Goal: Complete application form

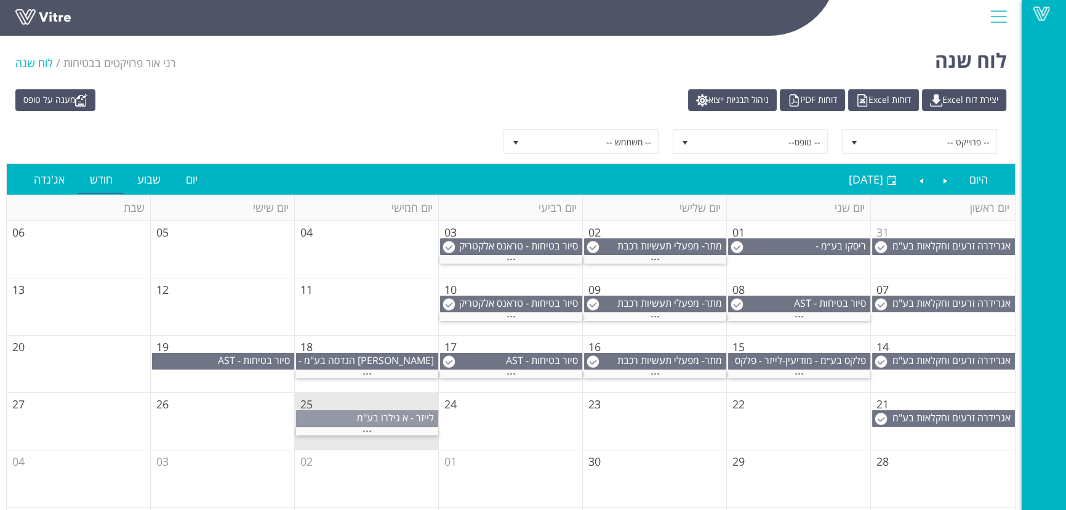
click at [383, 419] on span "לייזר - א גילרו בע"מ" at bounding box center [395, 418] width 77 height 14
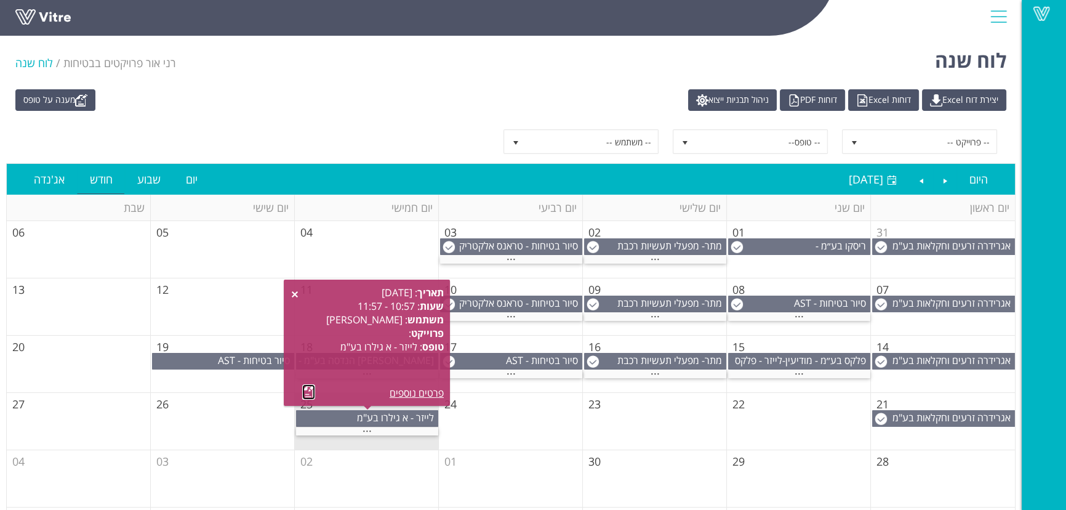
click at [306, 396] on link at bounding box center [308, 391] width 13 height 15
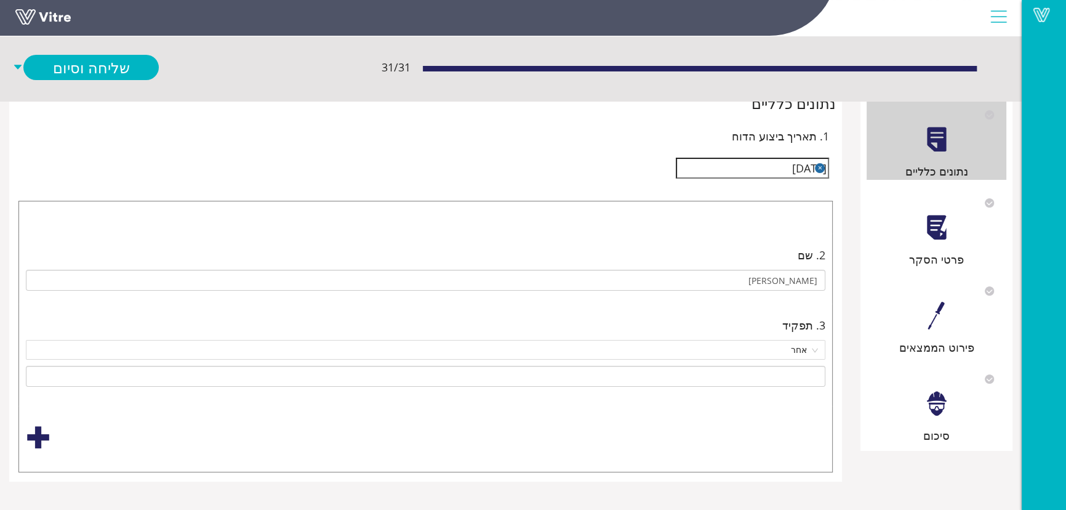
scroll to position [68, 0]
click at [937, 233] on div at bounding box center [937, 226] width 28 height 28
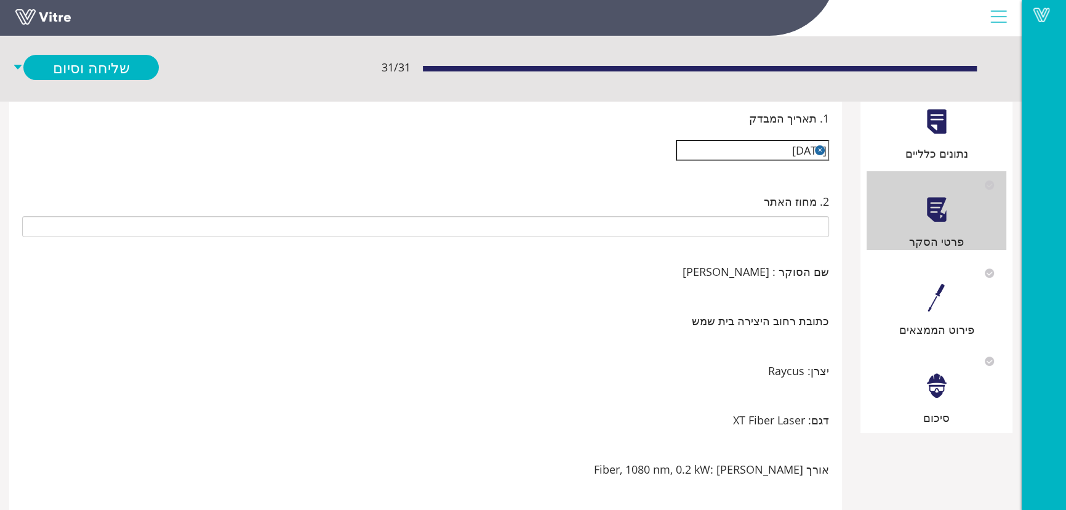
scroll to position [111, 0]
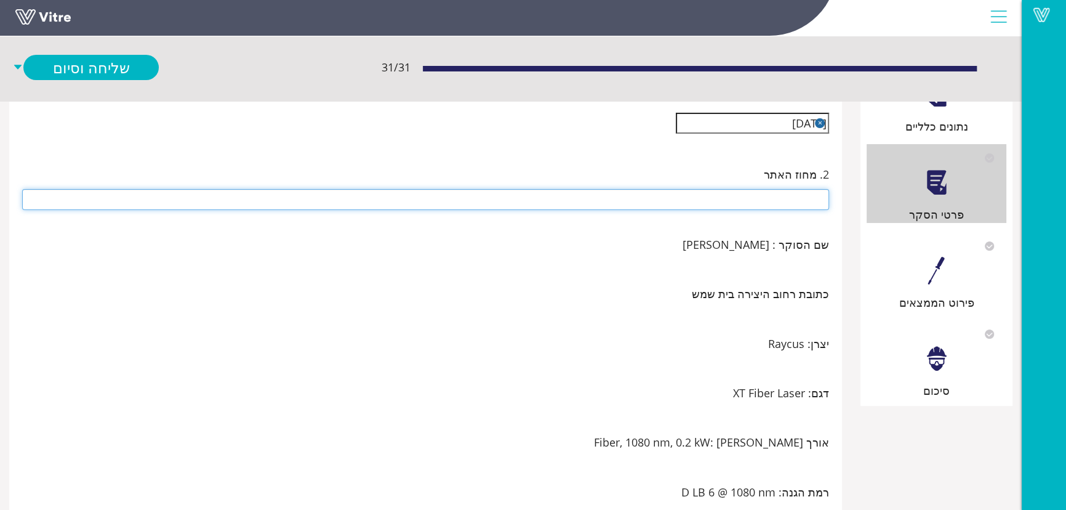
click at [745, 206] on input "text" at bounding box center [425, 199] width 807 height 21
type input "[GEOGRAPHIC_DATA]"
click at [915, 258] on div "פירוט הממצאים" at bounding box center [937, 271] width 140 height 79
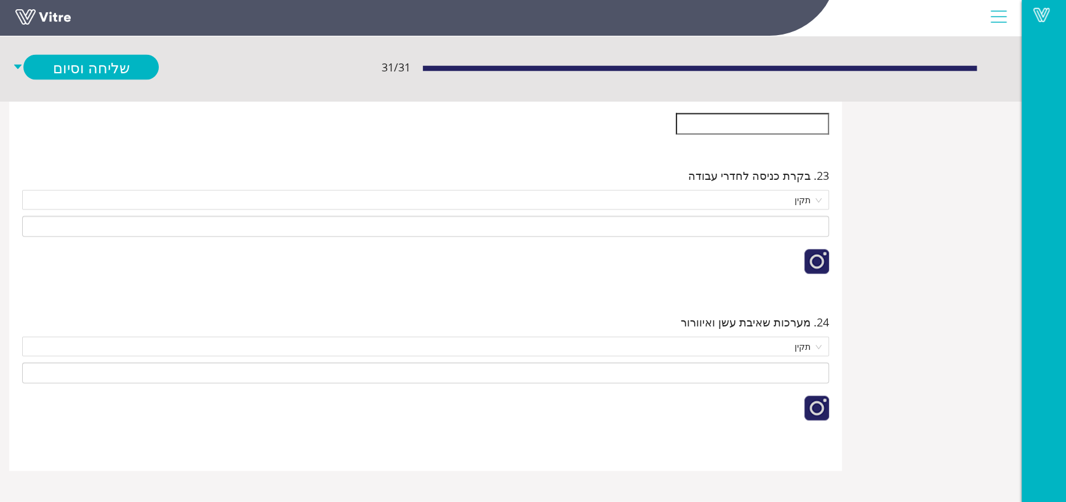
scroll to position [8672, 0]
drag, startPoint x: 619, startPoint y: 349, endPoint x: 904, endPoint y: 354, distance: 285.6
type input "h"
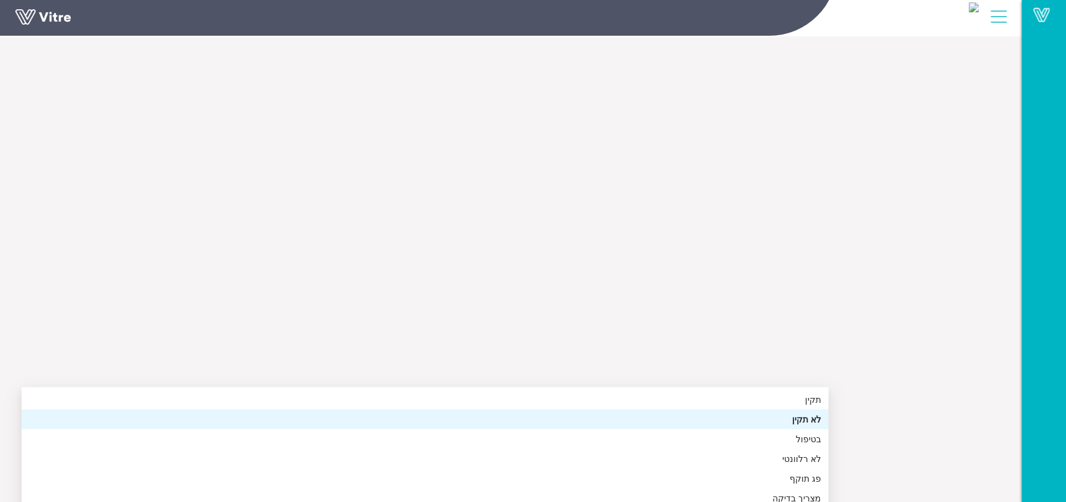
type input "יש להחליף בחדש שנרכש"
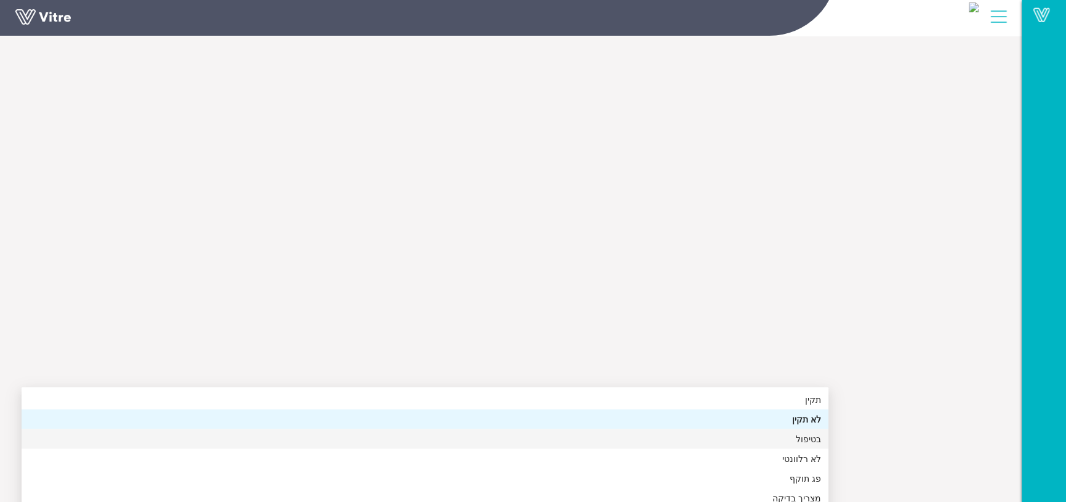
click at [718, 440] on div "בטיפול" at bounding box center [425, 438] width 792 height 14
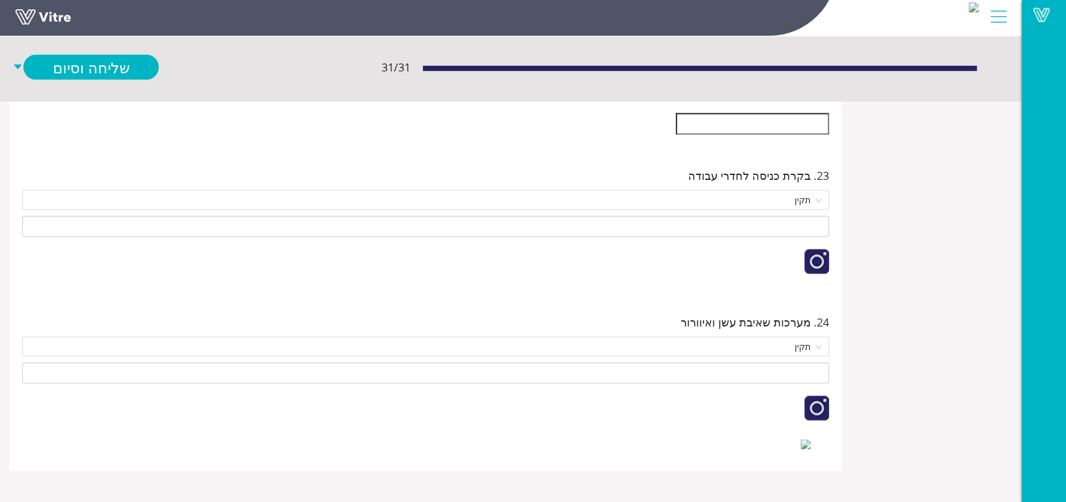
drag, startPoint x: 708, startPoint y: 403, endPoint x: 837, endPoint y: 403, distance: 129.2
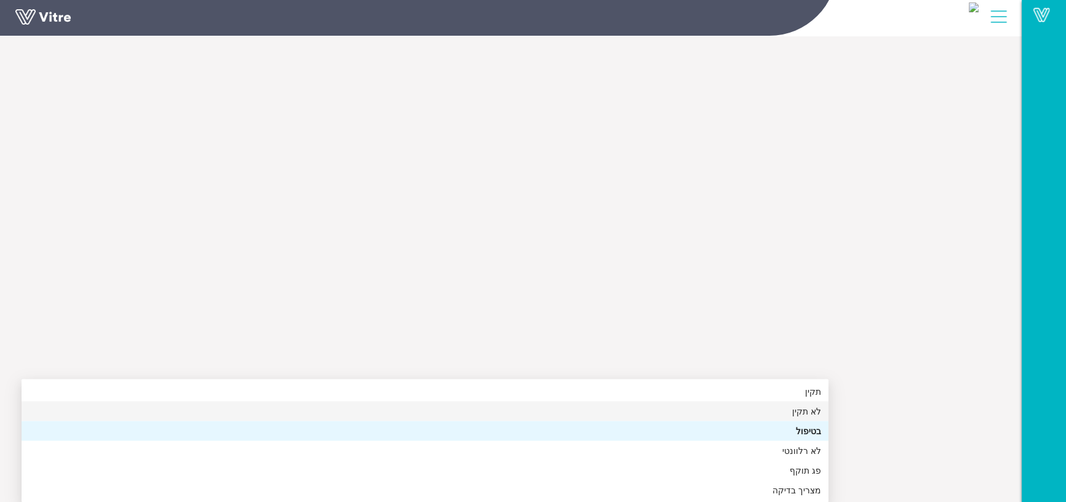
click at [718, 404] on div "לא תקין" at bounding box center [425, 411] width 792 height 14
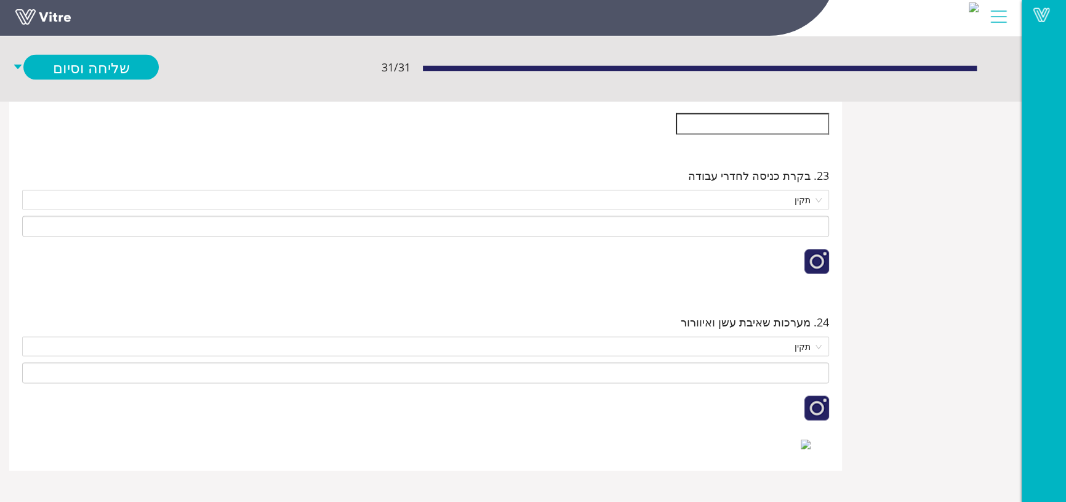
scroll to position [8840, 0]
drag, startPoint x: 716, startPoint y: 184, endPoint x: 831, endPoint y: 180, distance: 115.1
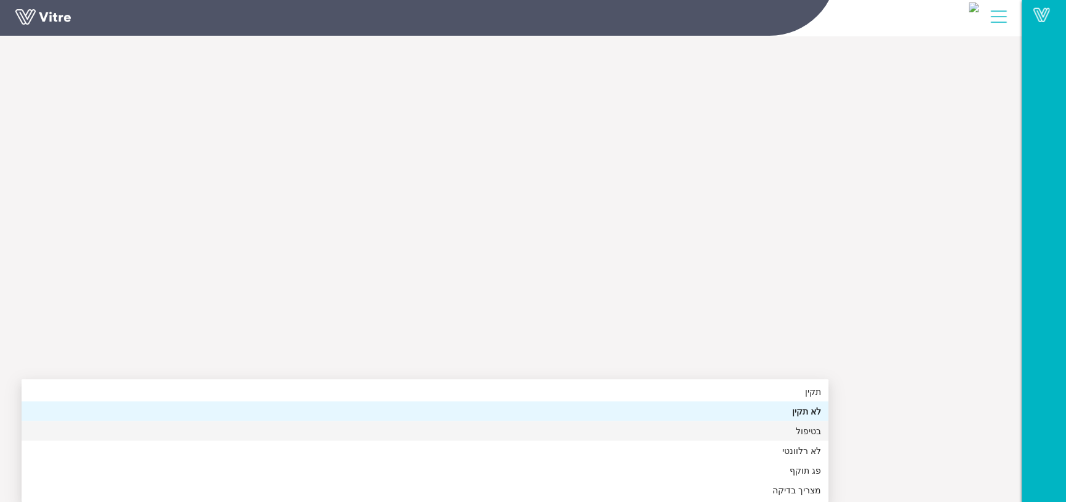
click at [761, 423] on div "בטיפול" at bounding box center [425, 430] width 792 height 14
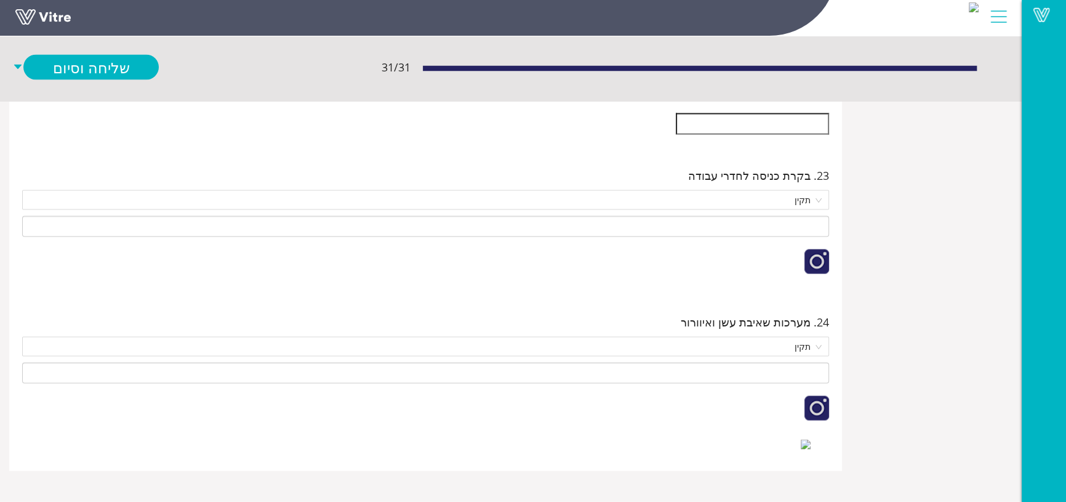
type input "חלקי פלסטיק נמסו - התבצעה רכישה חדשה"
type input "י"
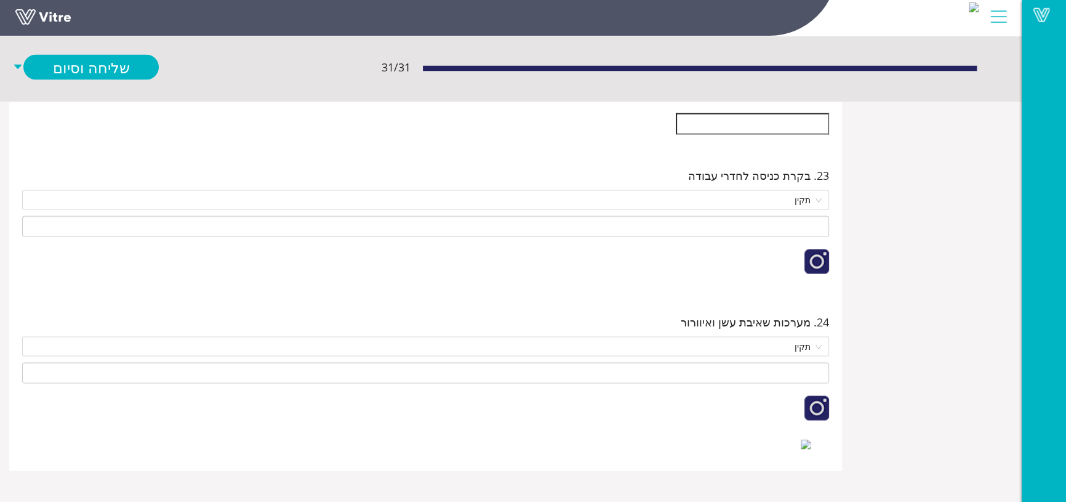
scroll to position [16673, 0]
type input "יש לתקן ע"ח חשמלאי מוסמך"
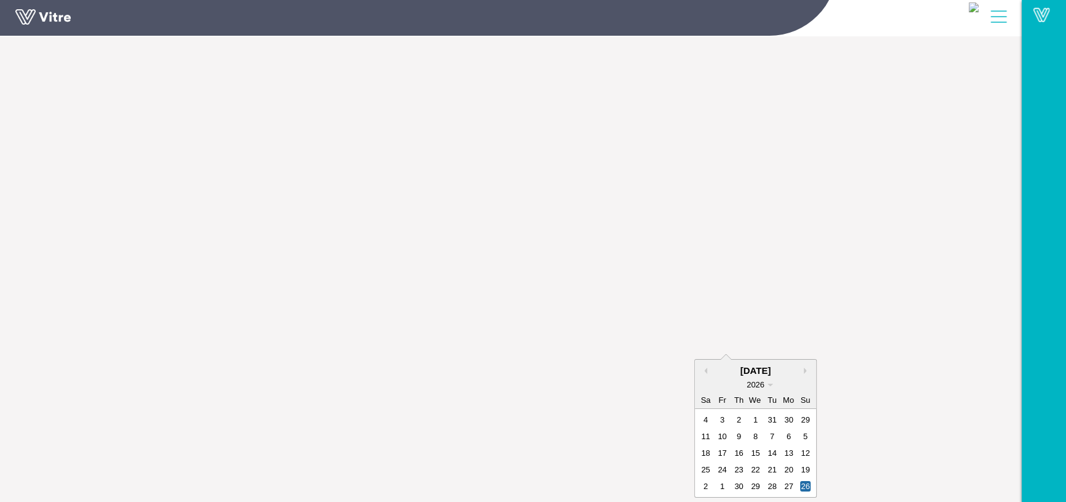
type input "[DATE]"
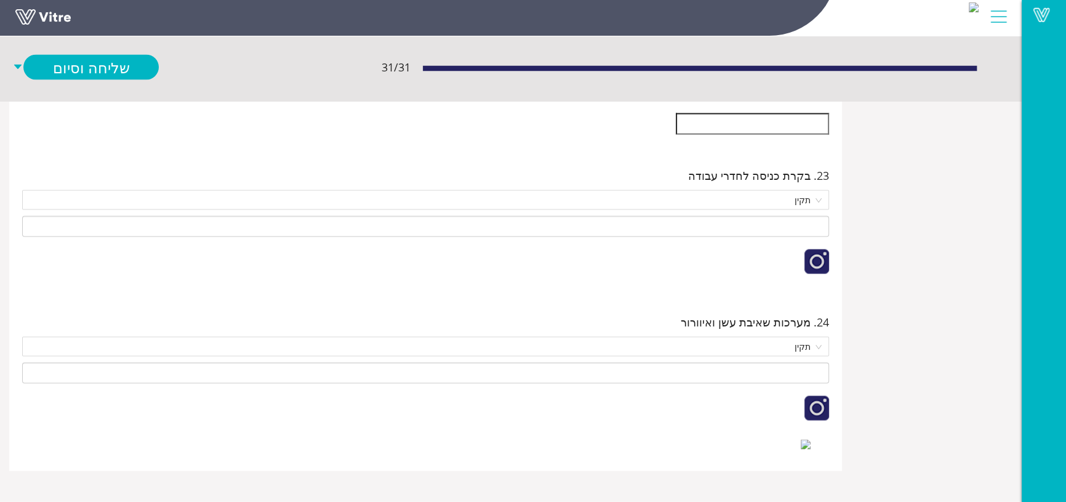
scroll to position [16841, 0]
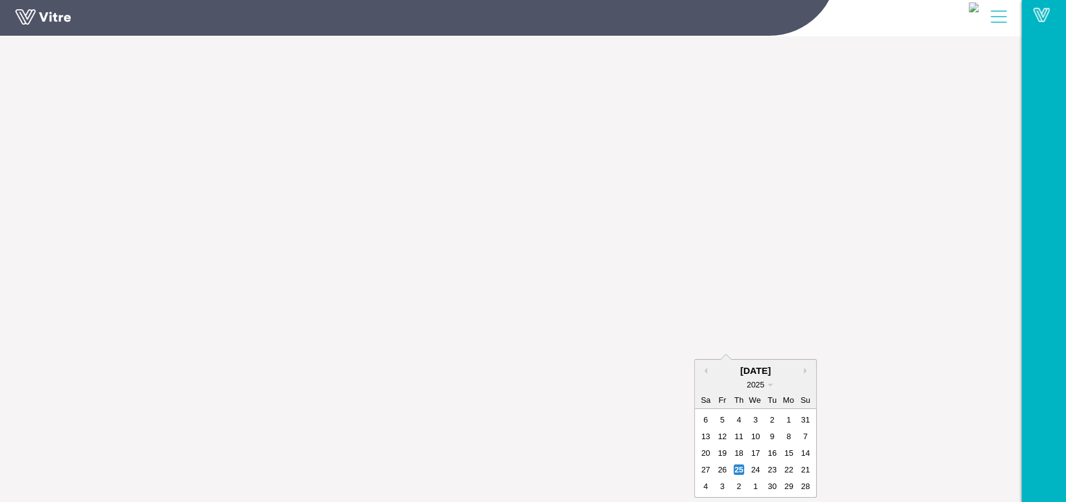
drag, startPoint x: 736, startPoint y: 171, endPoint x: 856, endPoint y: 167, distance: 120.1
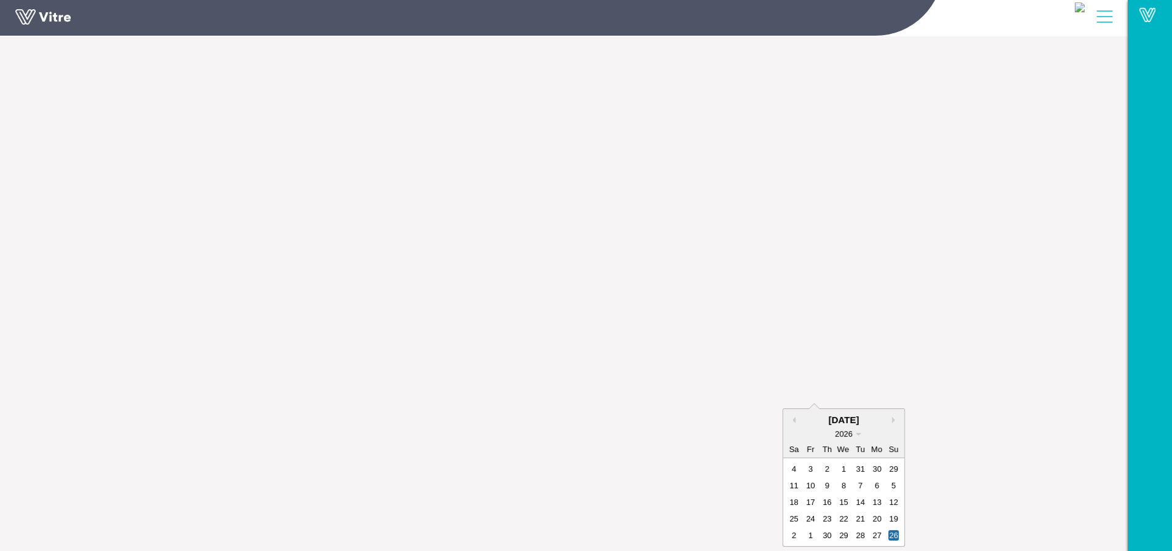
scroll to position [16854, 0]
paste input "[DATE]"
type input "[DATE]"
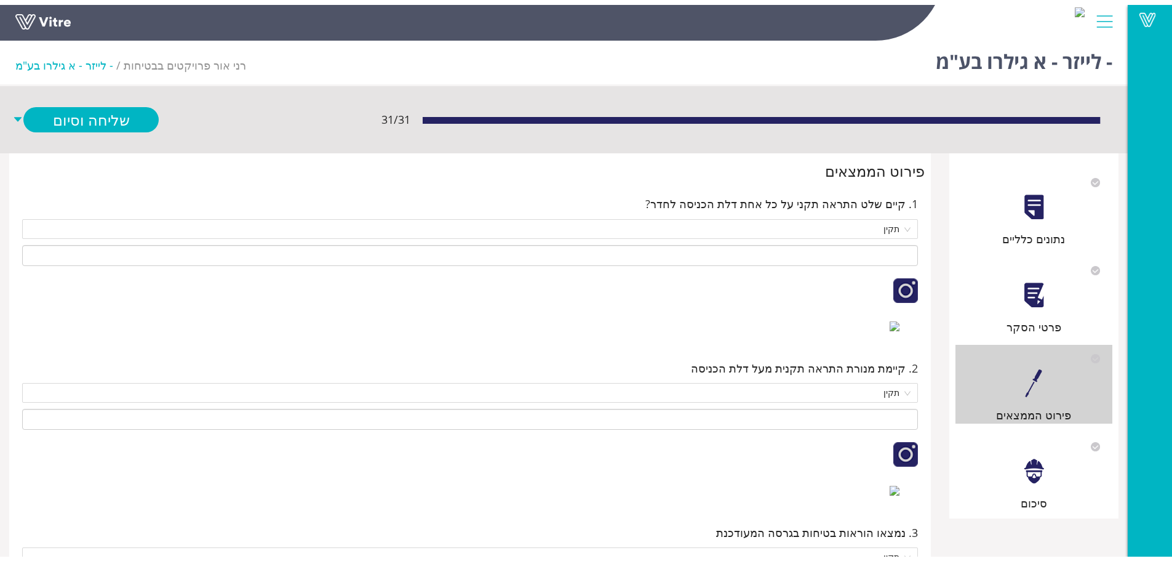
scroll to position [0, 0]
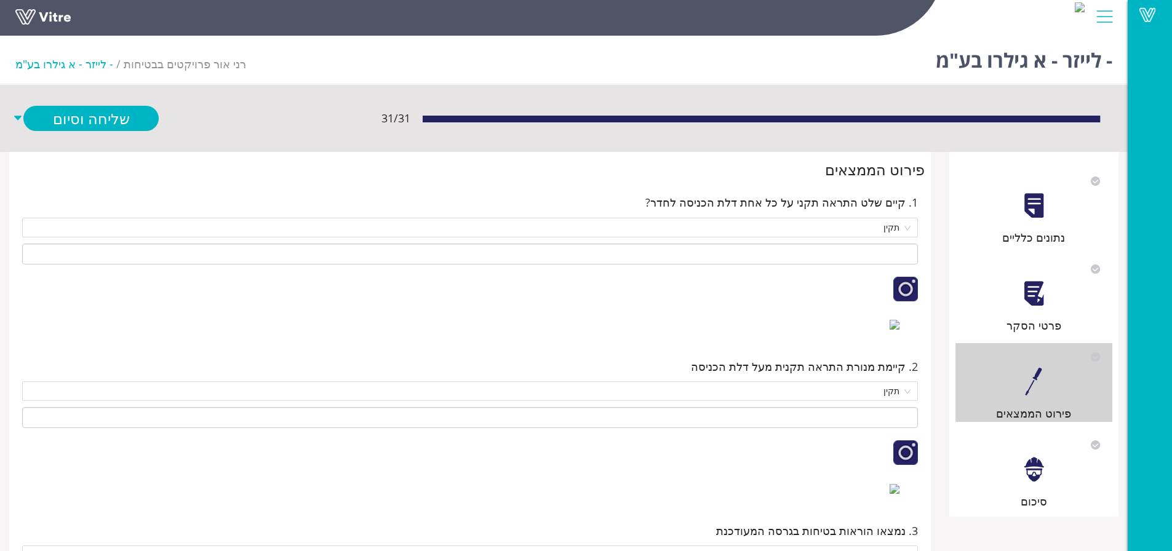
click at [1028, 461] on div at bounding box center [1034, 470] width 28 height 28
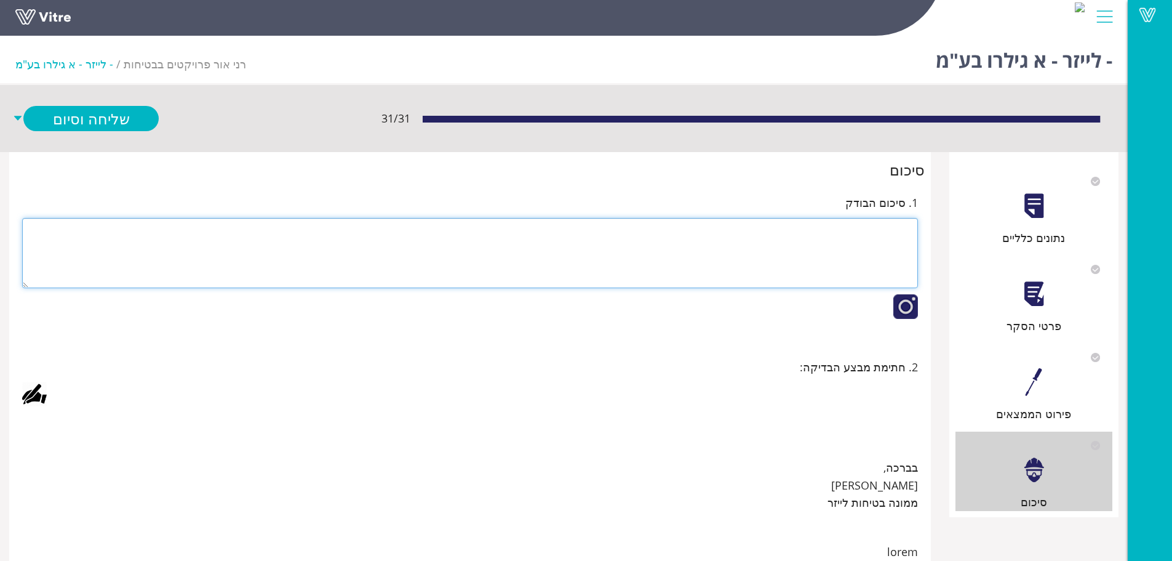
click at [843, 233] on textarea at bounding box center [470, 253] width 896 height 70
type textarea "1"
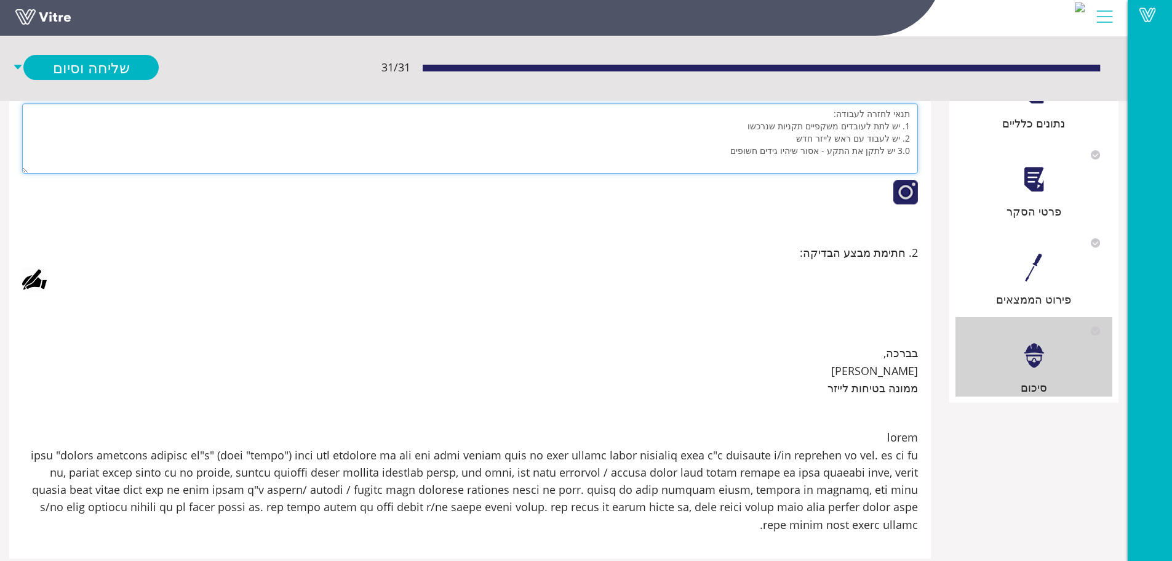
scroll to position [126, 0]
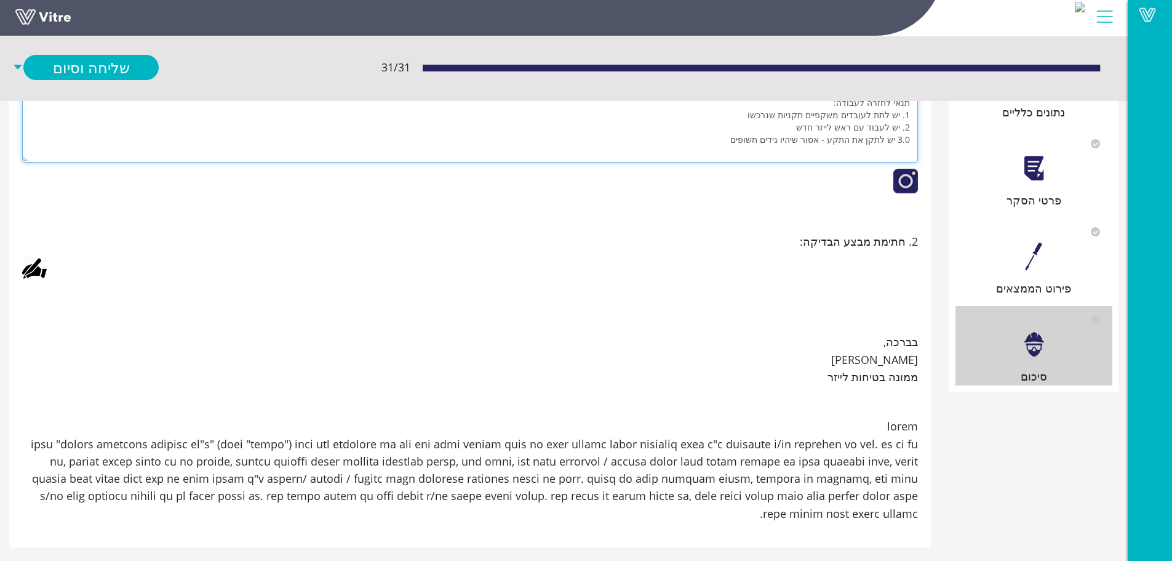
type textarea "תנאי לחזרה לעבודה: 1. יש לתת לעובדים משקפיים תקניות שנרכשו 2. יש לעבוד עם ראש ל…"
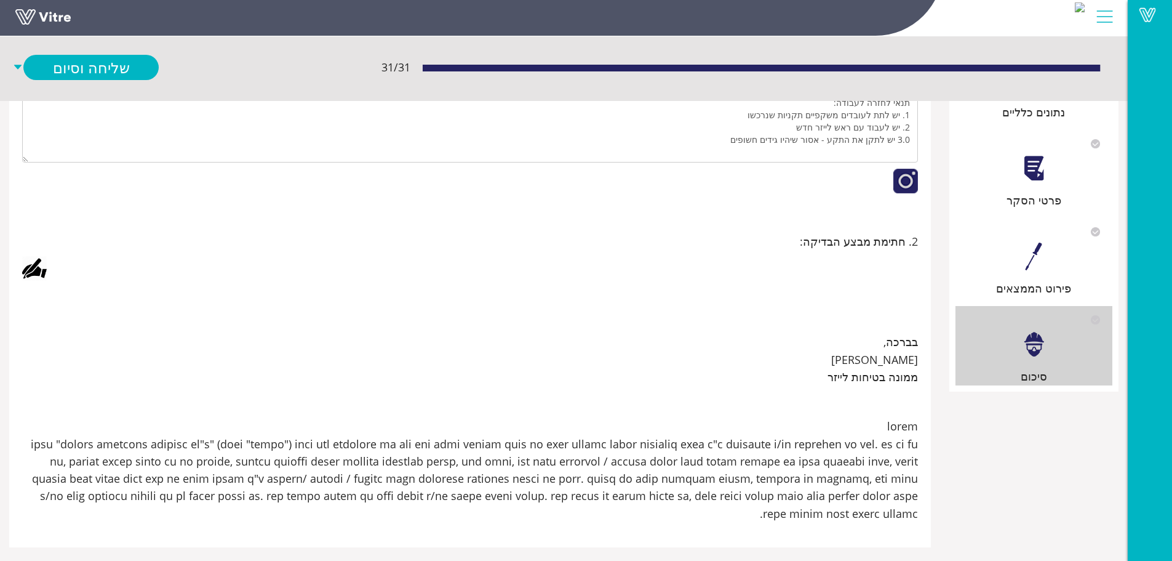
click at [38, 263] on div at bounding box center [34, 268] width 25 height 25
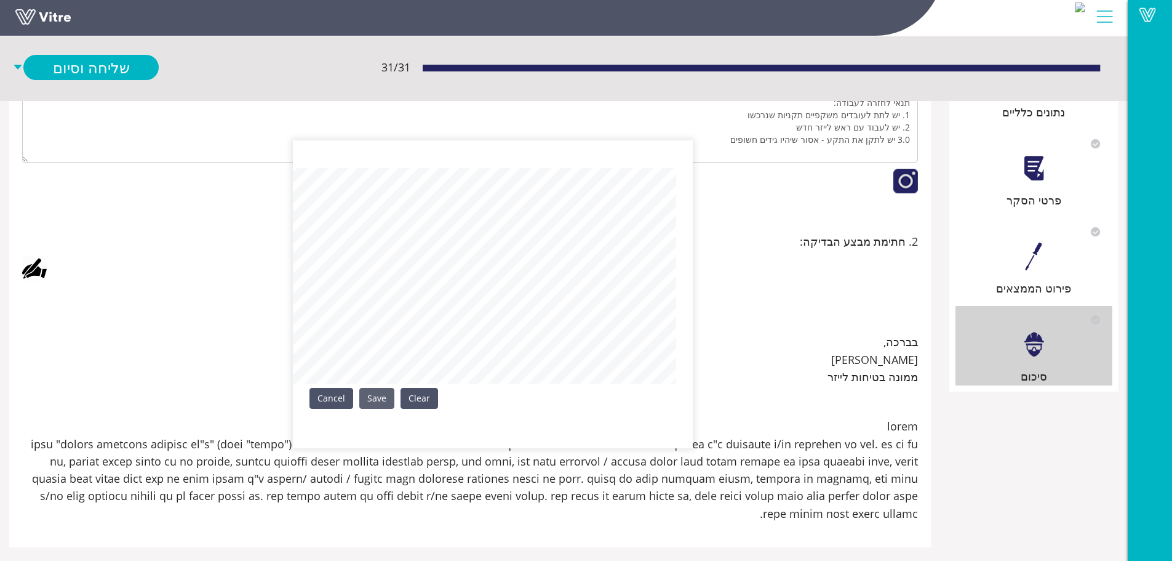
click at [376, 395] on link "Save" at bounding box center [376, 398] width 35 height 21
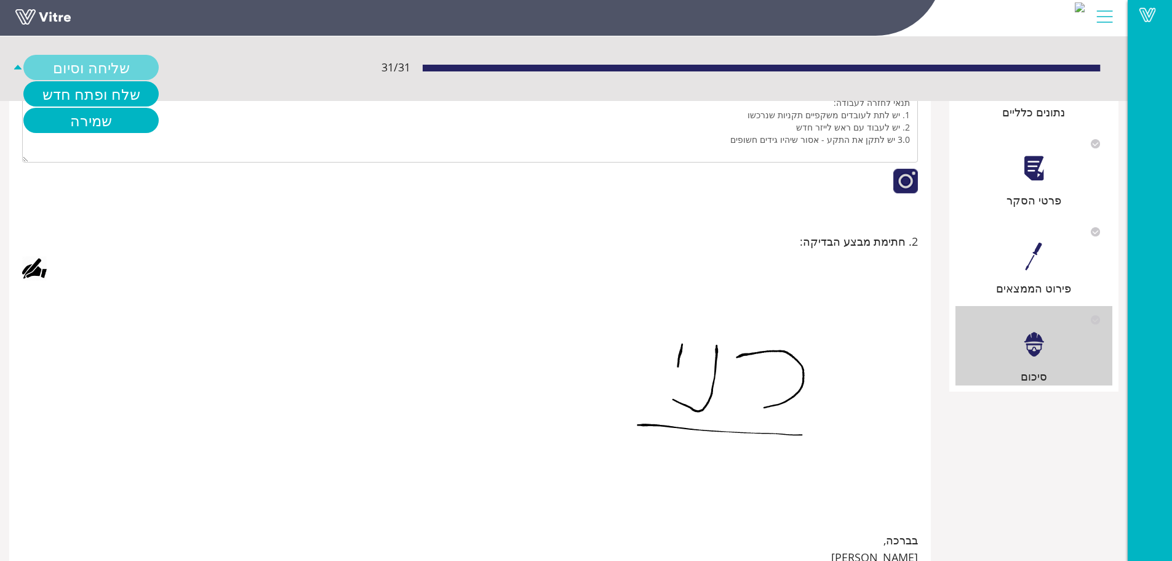
click at [104, 70] on link "שליחה וסיום" at bounding box center [90, 67] width 135 height 25
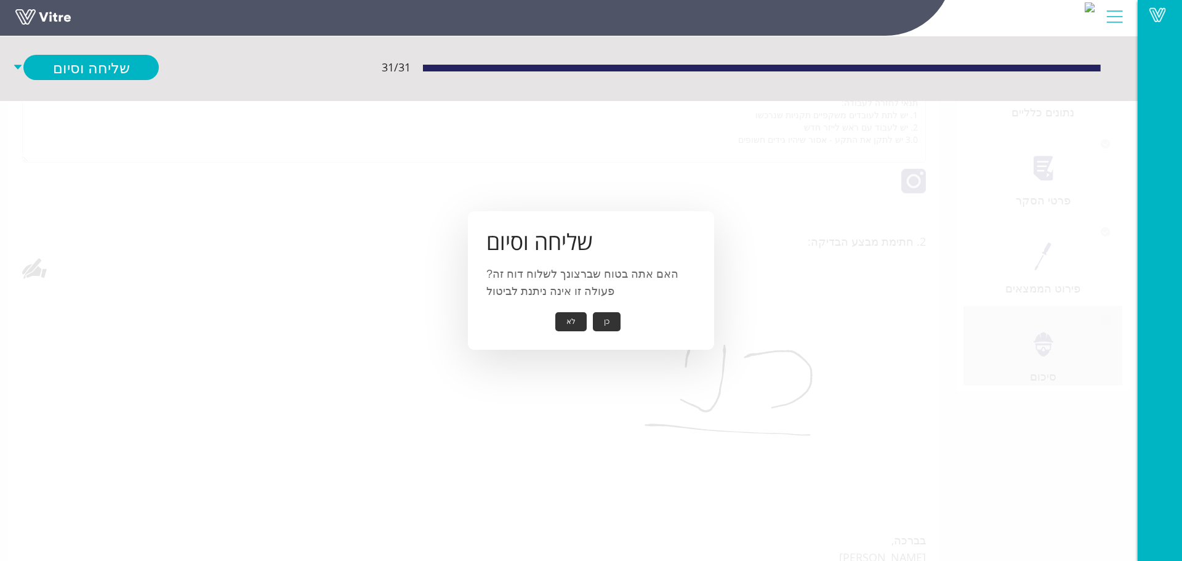
click at [604, 319] on button "כן" at bounding box center [607, 321] width 28 height 19
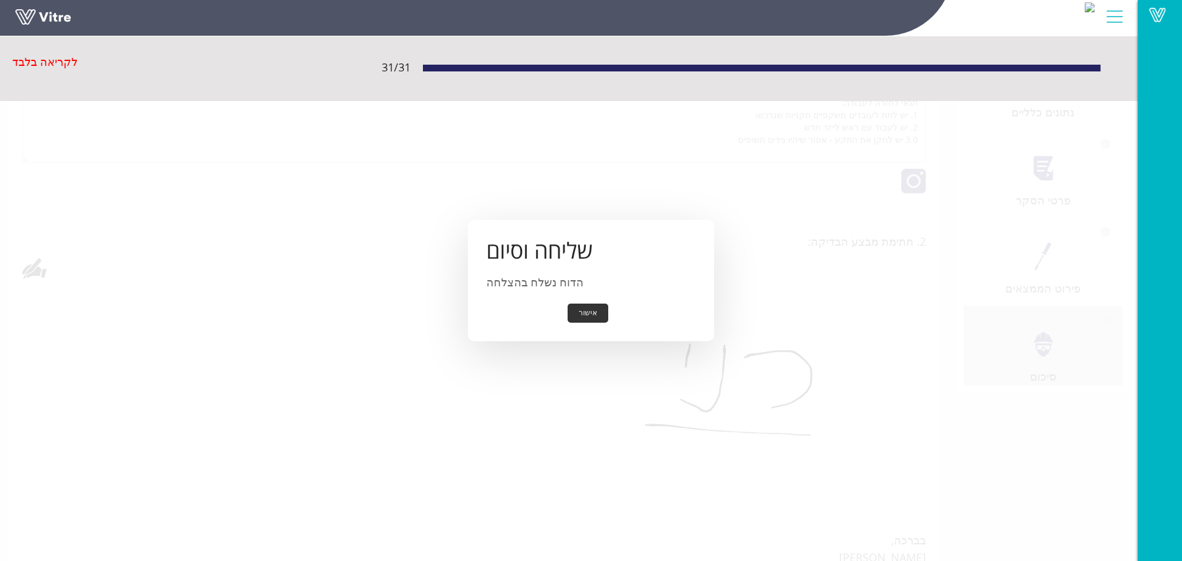
click at [586, 306] on button "אישור" at bounding box center [587, 312] width 41 height 19
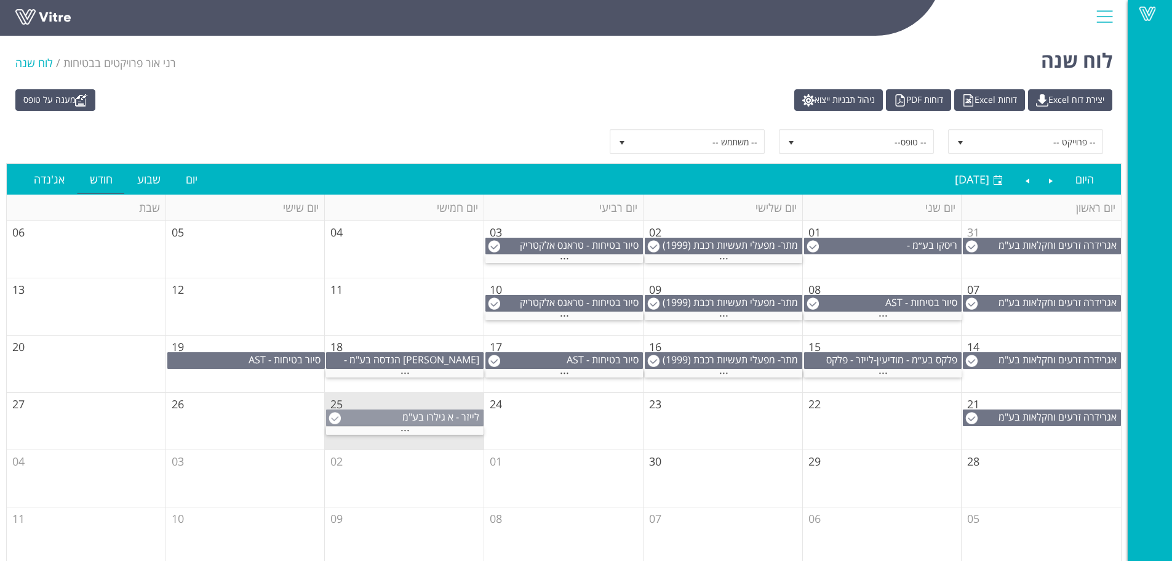
click at [398, 414] on div "לייזר - א גילרו בע"מ" at bounding box center [405, 417] width 156 height 14
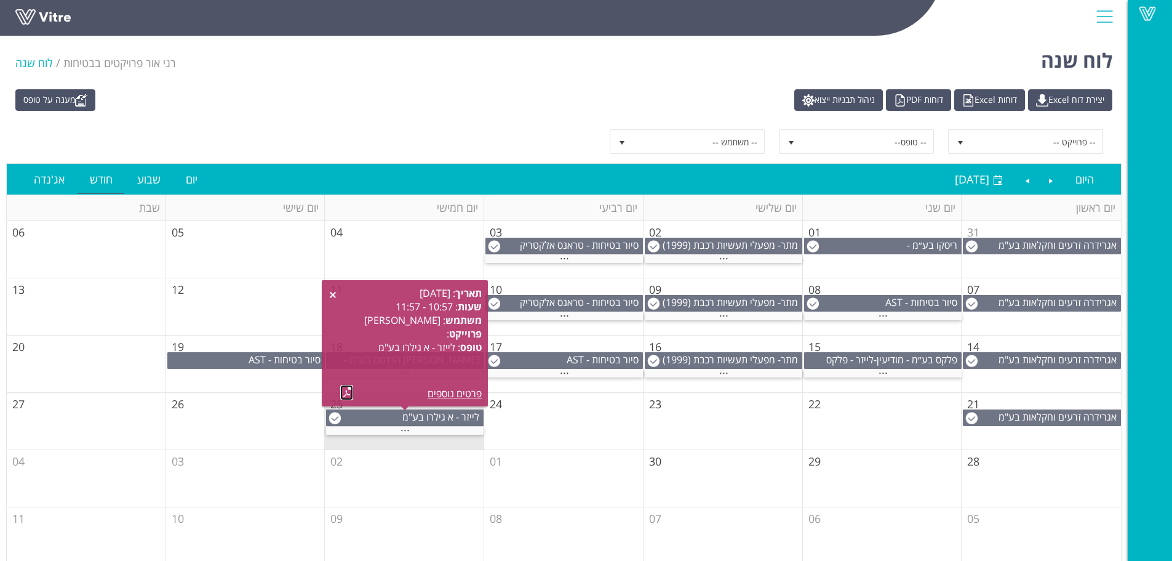
click at [342, 389] on link at bounding box center [346, 392] width 13 height 15
